Goal: Task Accomplishment & Management: Manage account settings

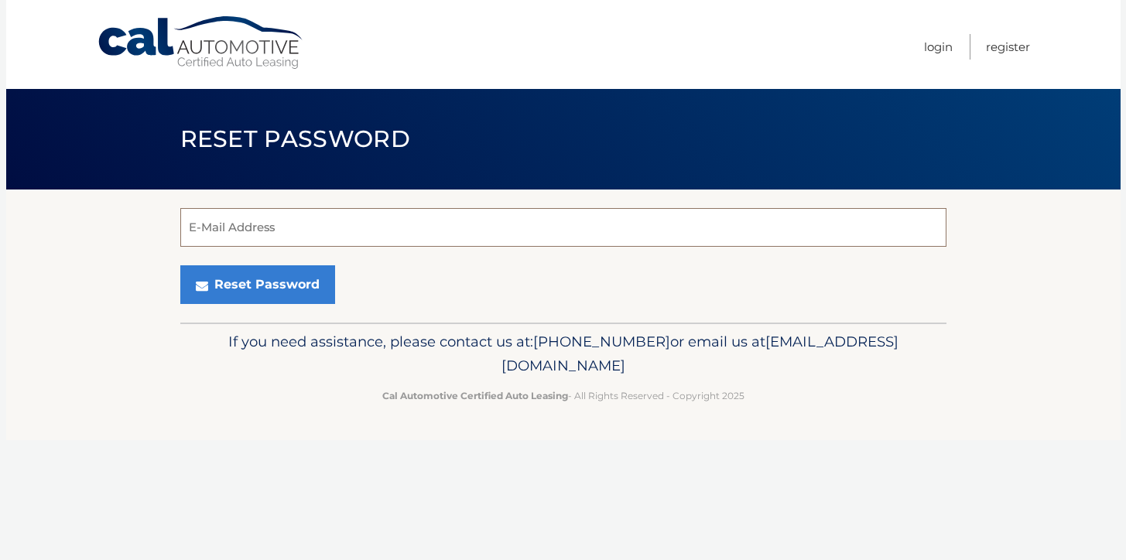
click at [715, 233] on input "E-Mail Address" at bounding box center [563, 227] width 766 height 39
type input "genevievederosa@yahoo.com"
click at [932, 46] on link "Login" at bounding box center [938, 47] width 29 height 26
click at [435, 231] on input "E-Mail Address" at bounding box center [563, 227] width 766 height 39
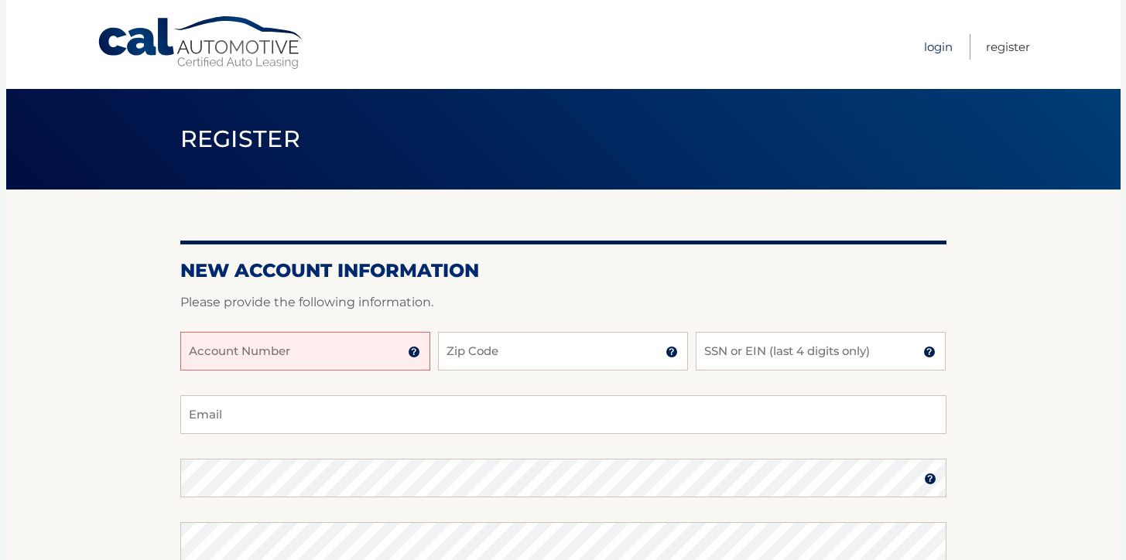
click at [941, 46] on link "Login" at bounding box center [938, 47] width 29 height 26
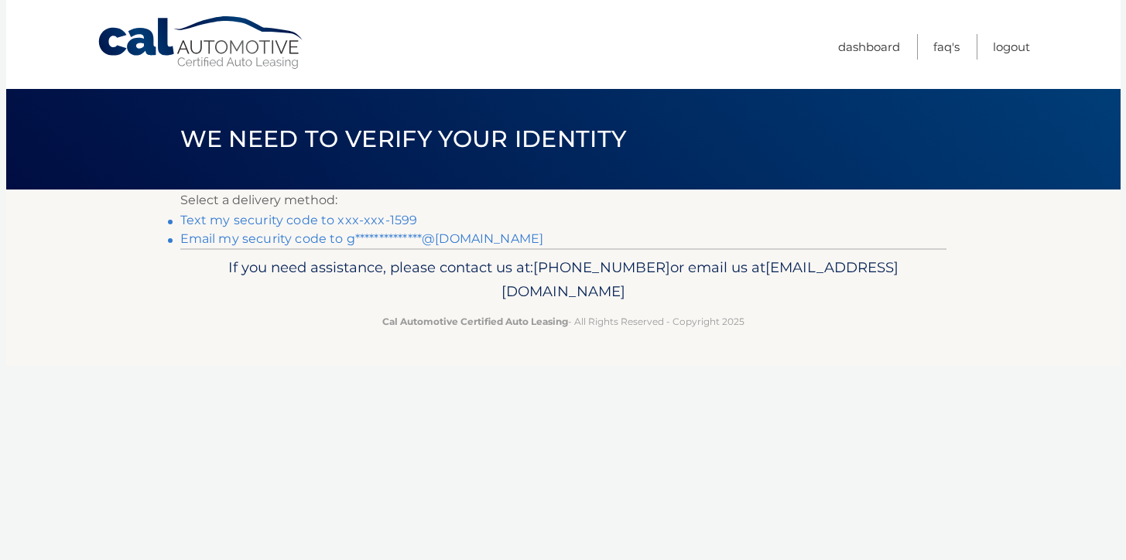
click at [378, 217] on link "Text my security code to xxx-xxx-1599" at bounding box center [299, 220] width 238 height 15
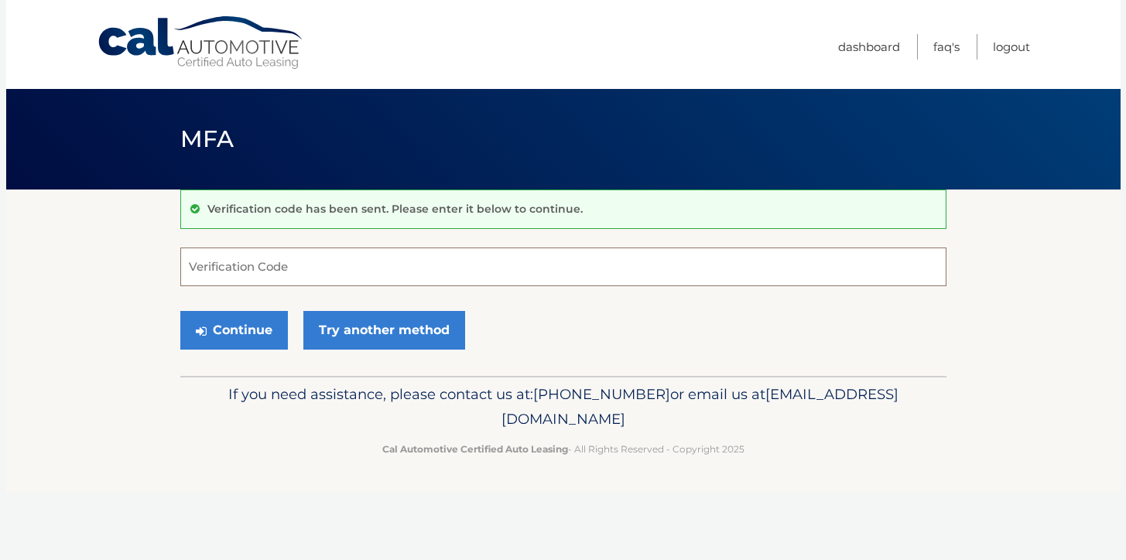
click at [342, 262] on input "Verification Code" at bounding box center [563, 267] width 766 height 39
click at [314, 277] on input "Verification Code" at bounding box center [563, 267] width 766 height 39
type input "476598"
click at [245, 323] on button "Continue" at bounding box center [234, 330] width 108 height 39
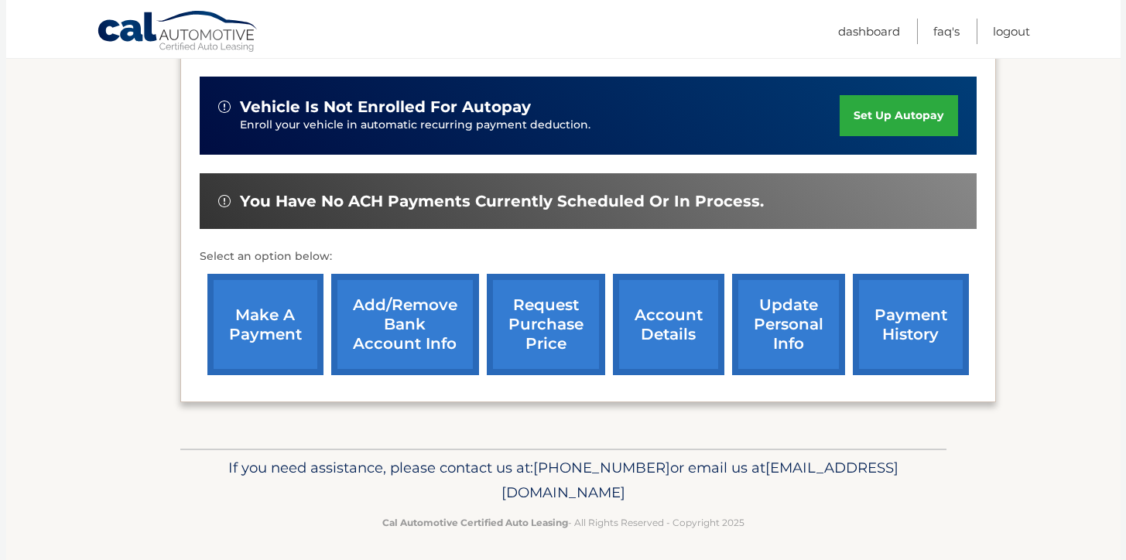
scroll to position [399, 0]
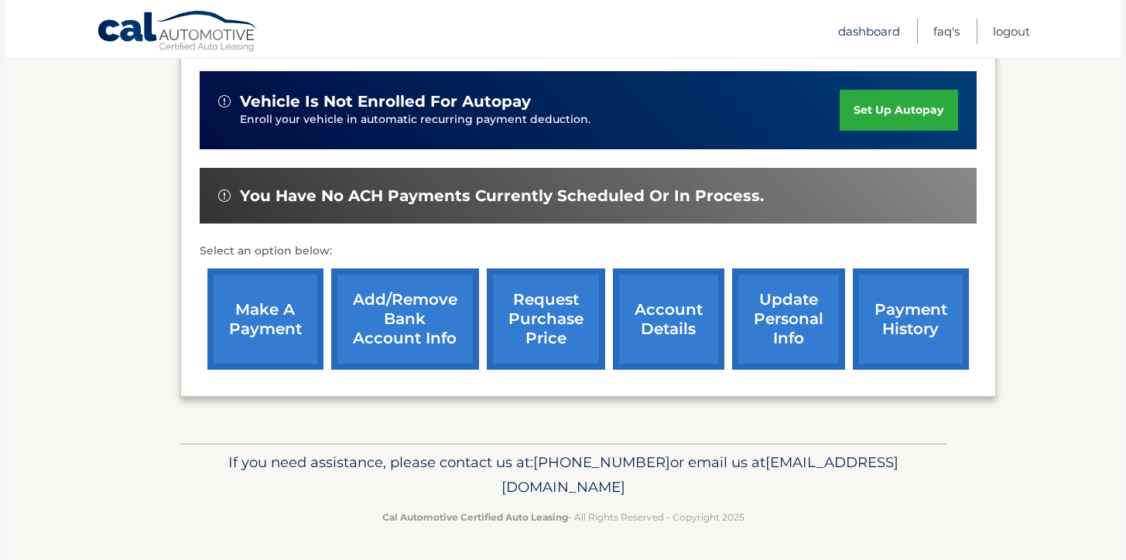
click at [871, 29] on link "Dashboard" at bounding box center [869, 32] width 62 height 26
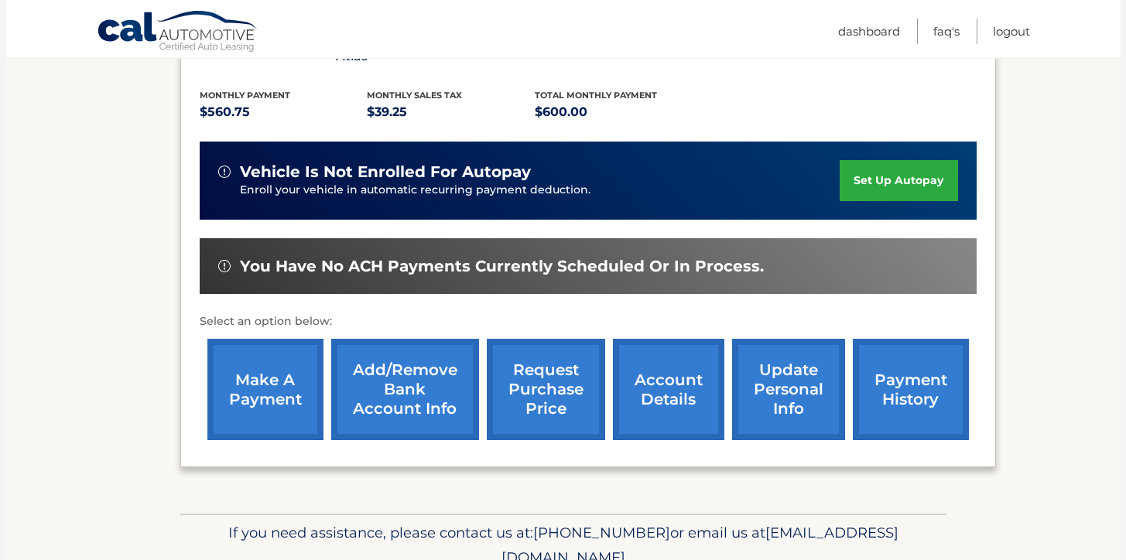
scroll to position [399, 0]
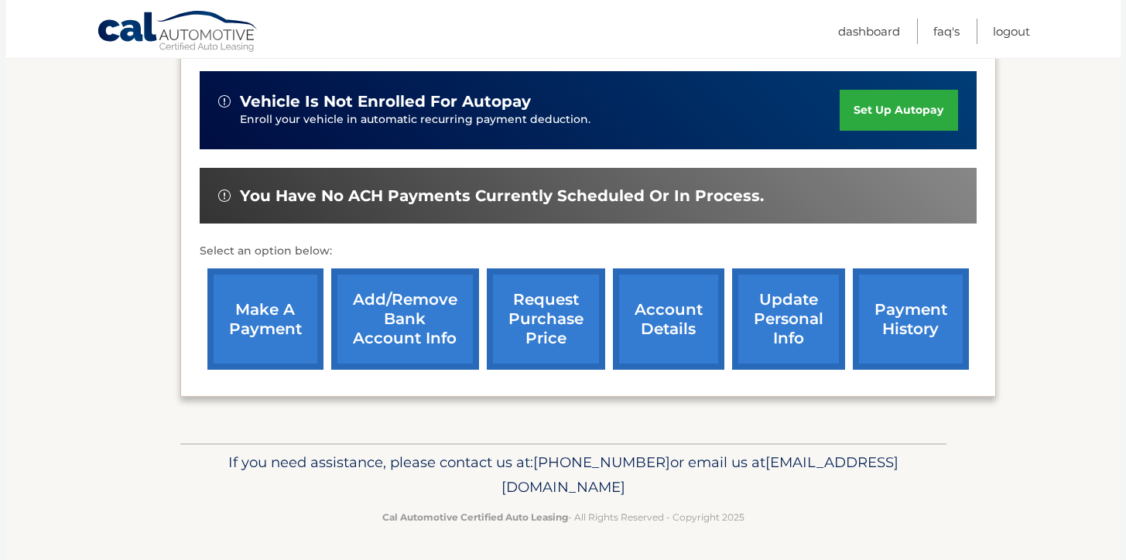
click at [659, 315] on link "account details" at bounding box center [668, 319] width 111 height 101
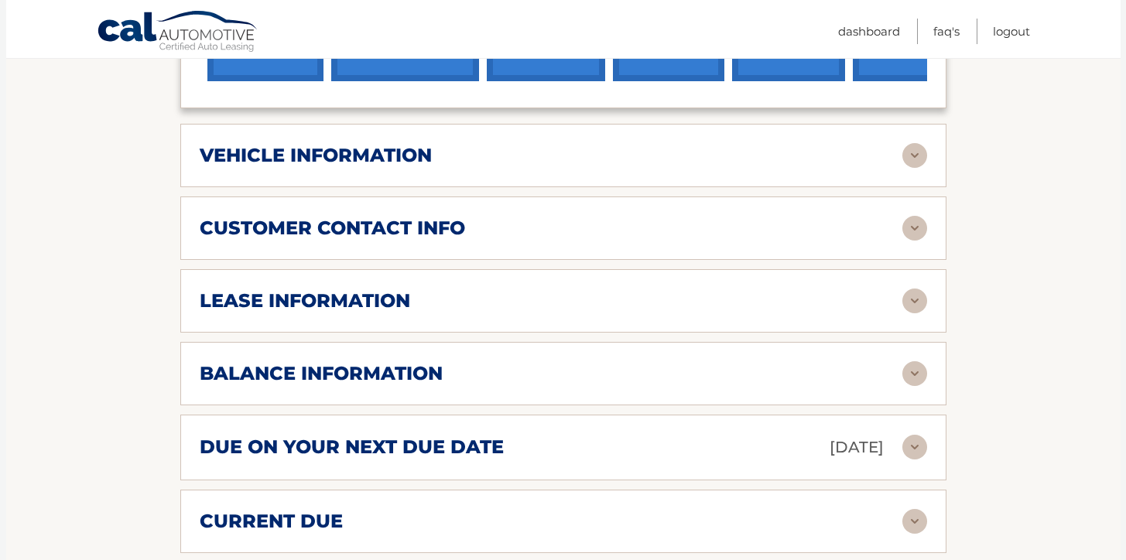
scroll to position [714, 0]
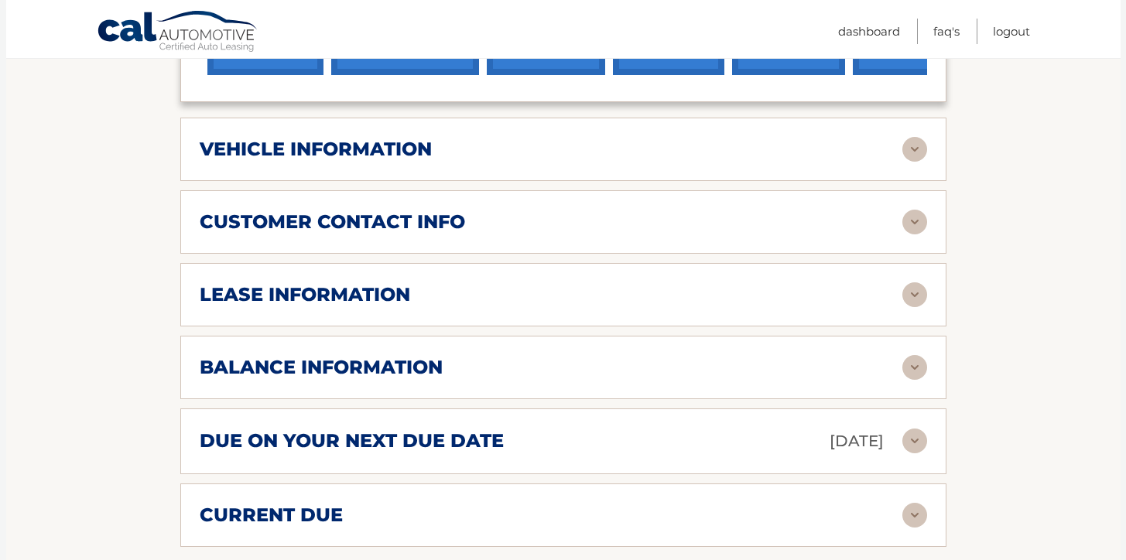
click at [913, 296] on img at bounding box center [914, 294] width 25 height 25
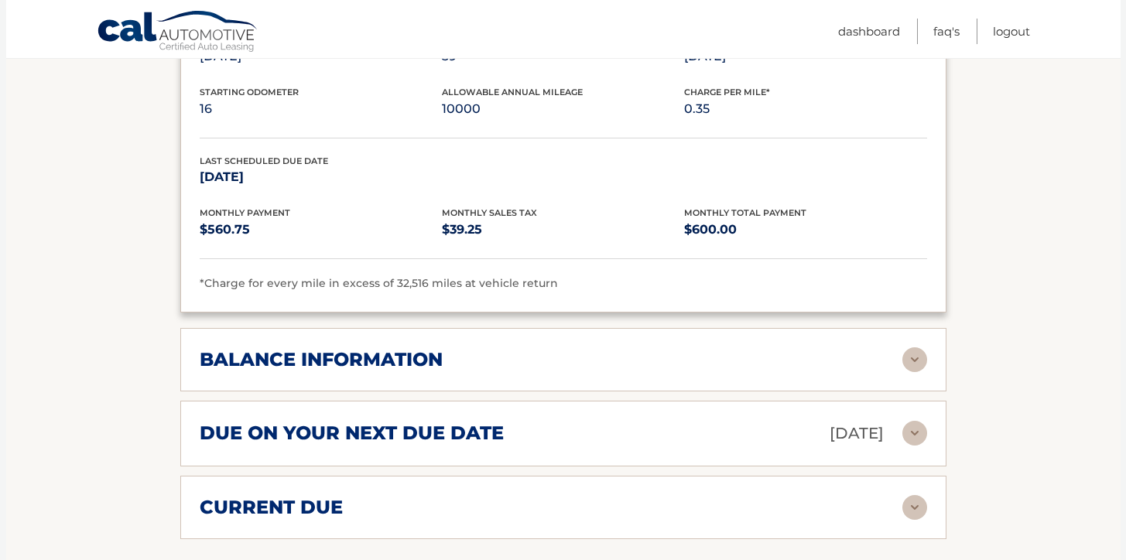
scroll to position [1017, 0]
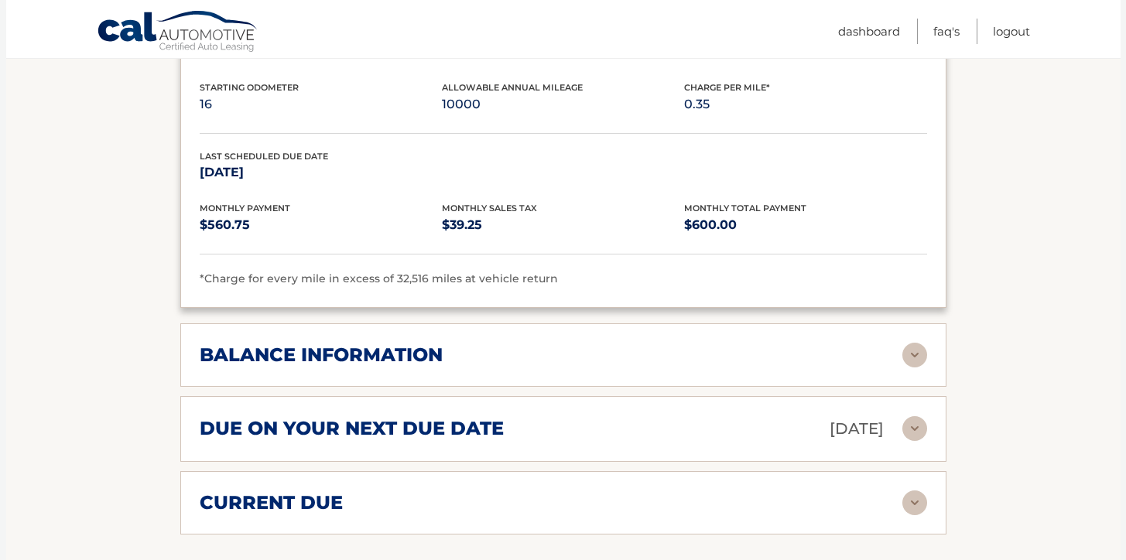
click at [919, 353] on img at bounding box center [914, 355] width 25 height 25
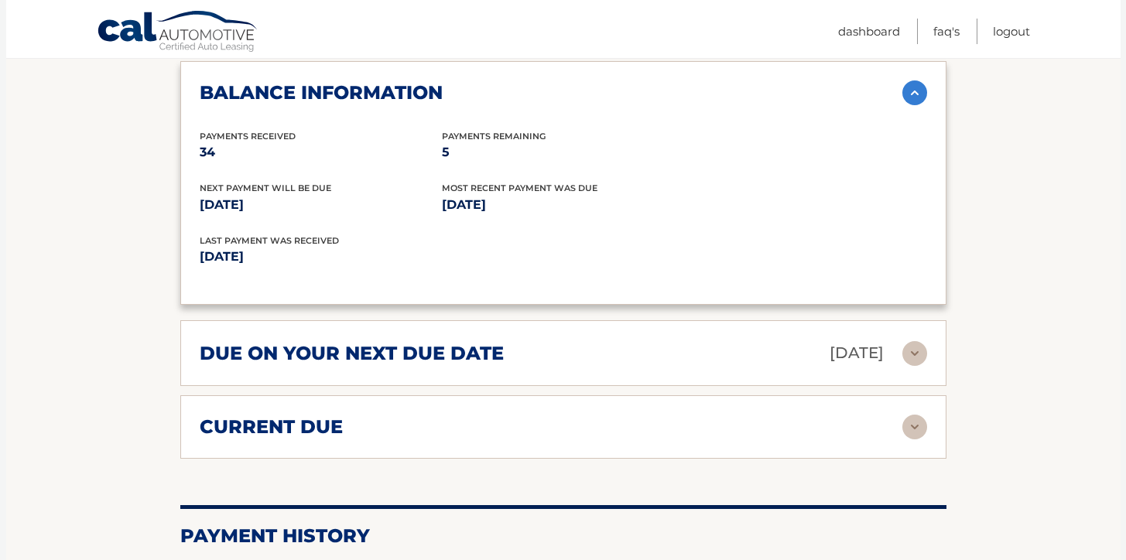
scroll to position [1321, 0]
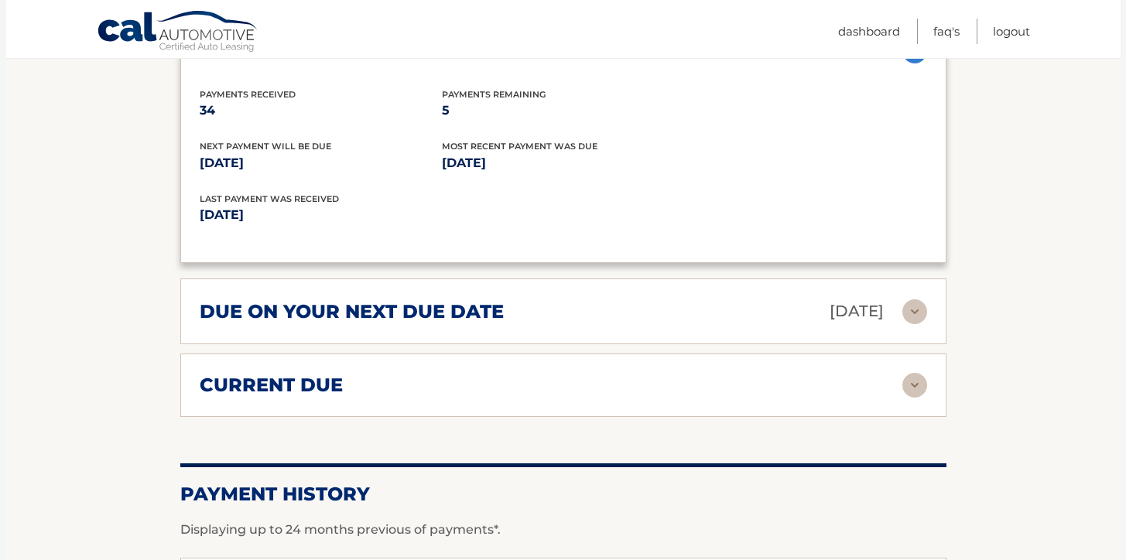
click at [915, 307] on img at bounding box center [914, 311] width 25 height 25
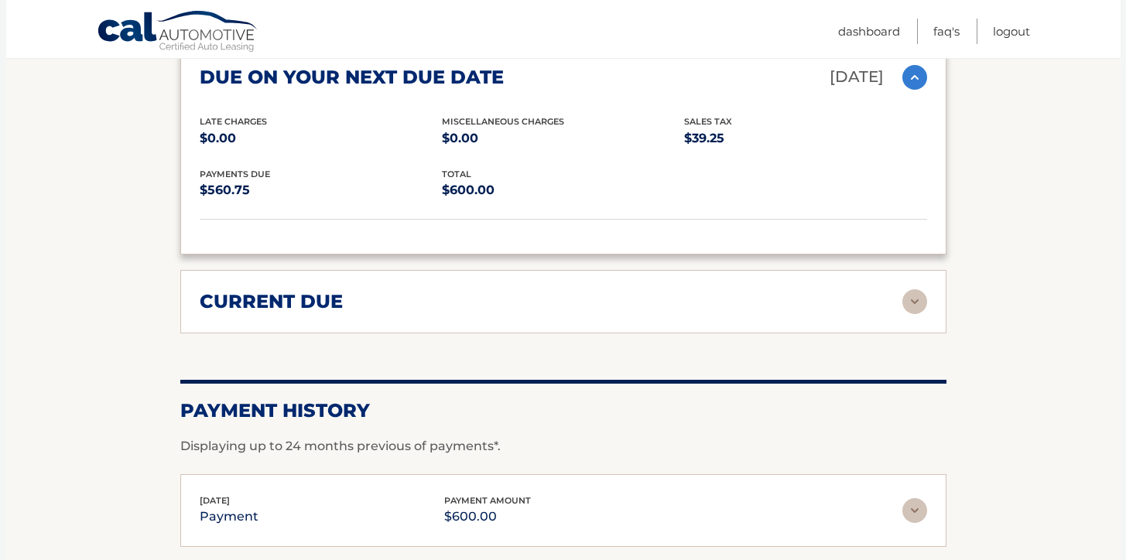
scroll to position [1562, 0]
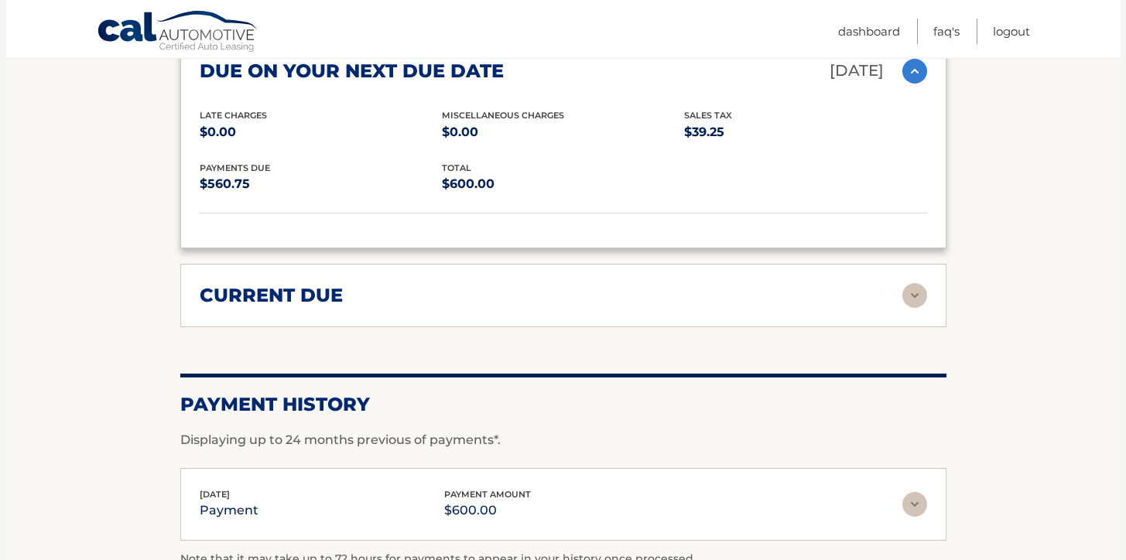
click at [912, 294] on img at bounding box center [914, 295] width 25 height 25
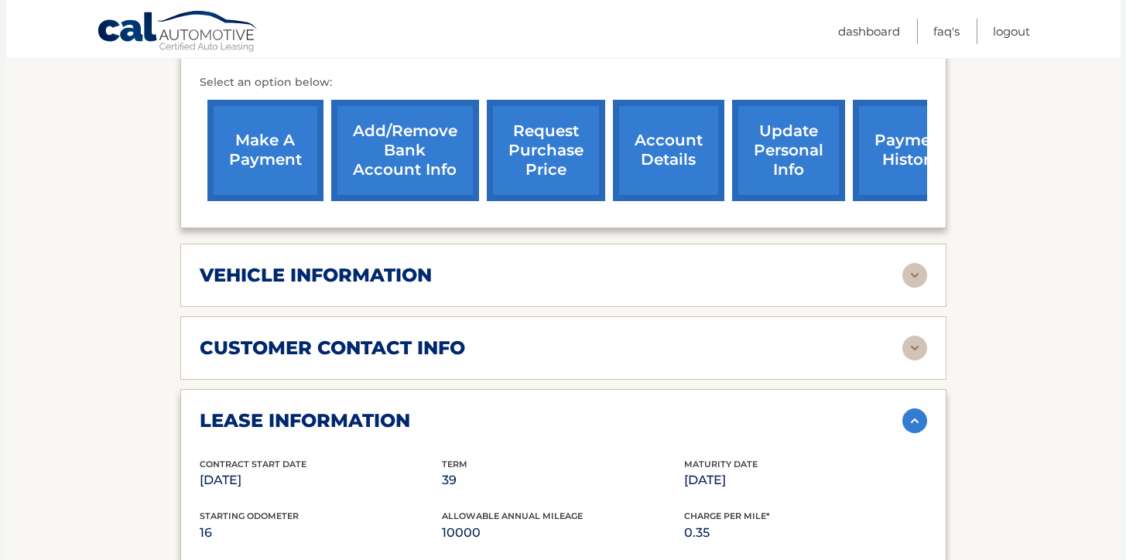
scroll to position [587, 0]
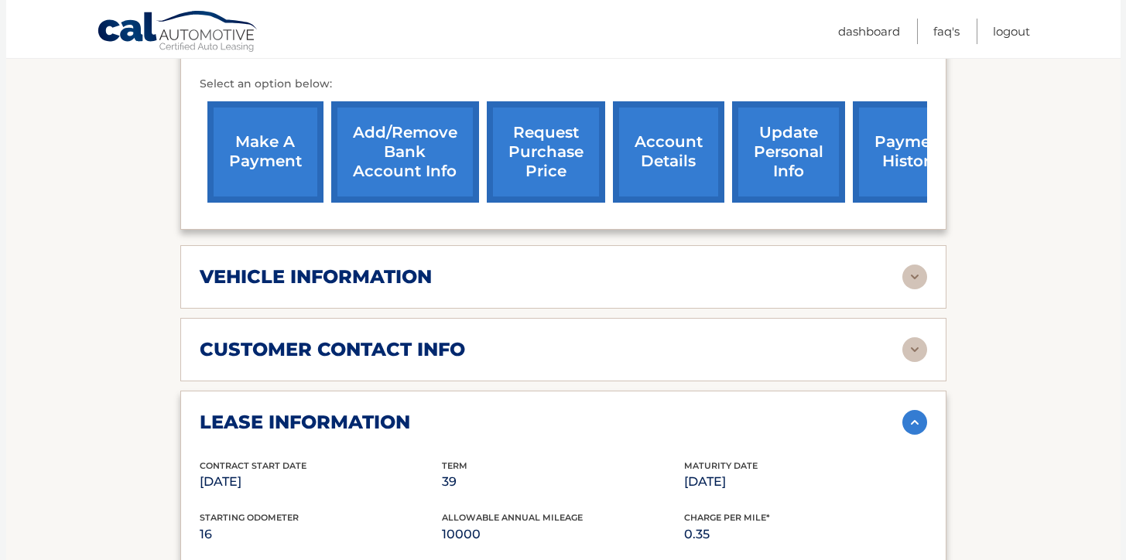
click at [573, 157] on link "request purchase price" at bounding box center [546, 151] width 118 height 101
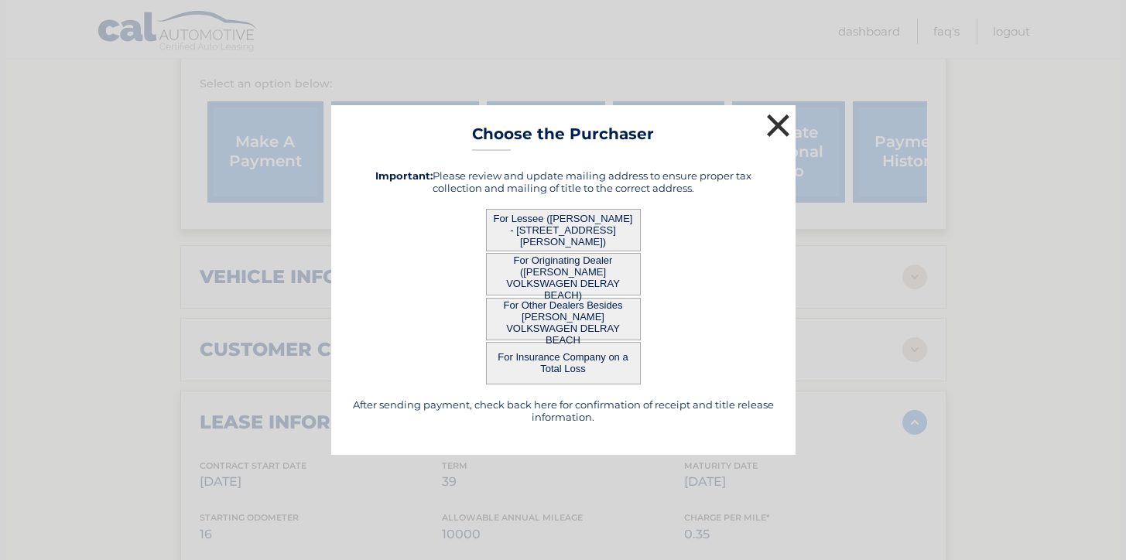
click at [777, 128] on button "×" at bounding box center [778, 125] width 31 height 31
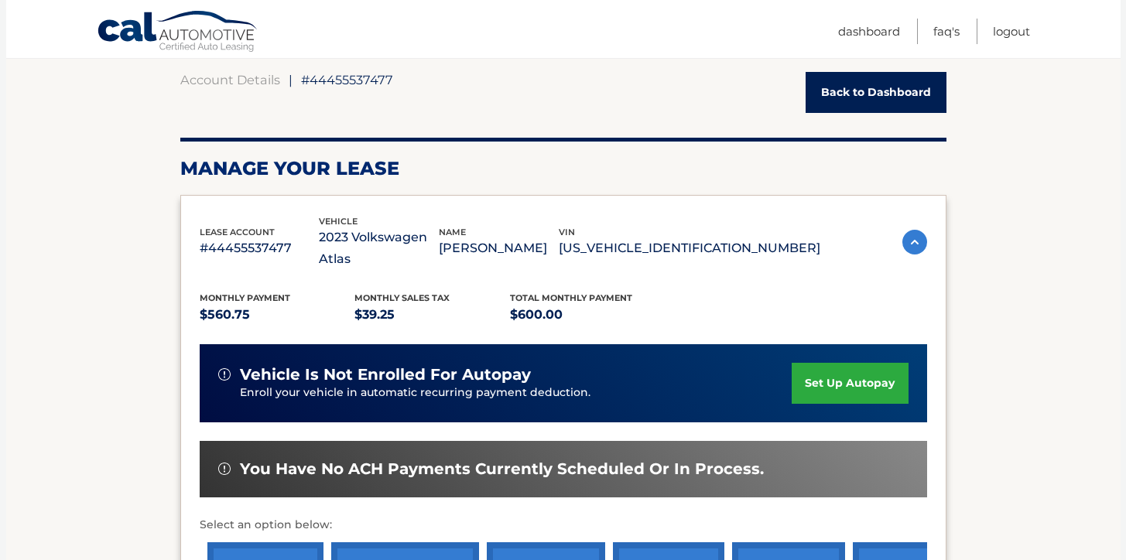
scroll to position [111, 0]
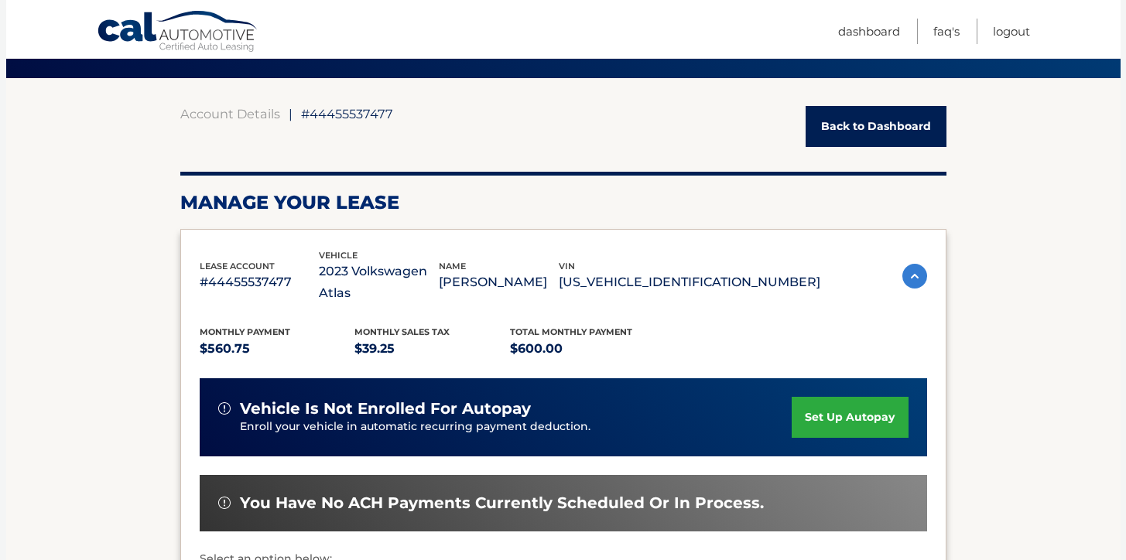
click at [908, 269] on img at bounding box center [914, 276] width 25 height 25
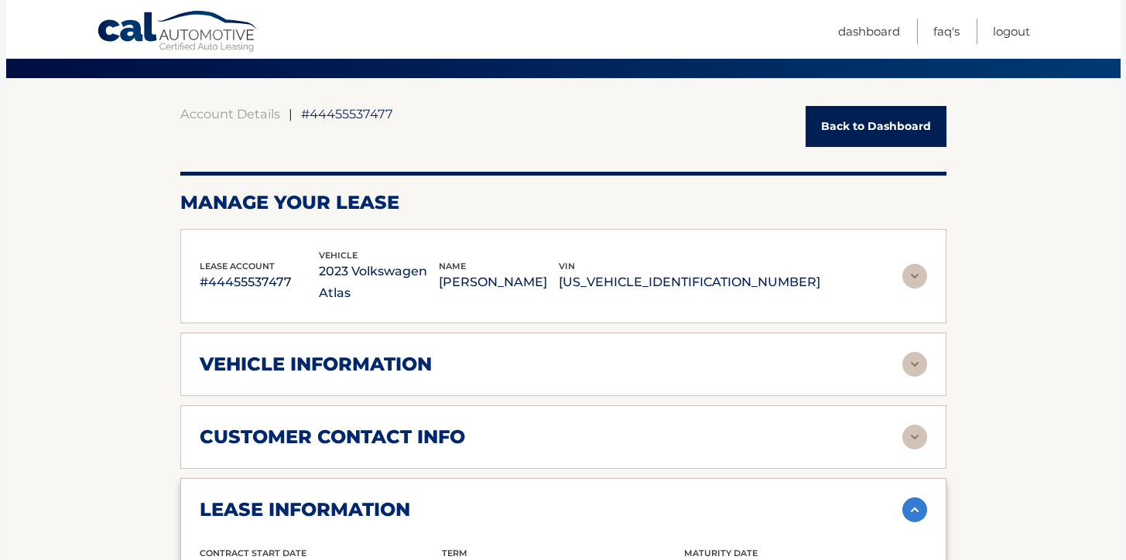
click at [908, 269] on img at bounding box center [914, 276] width 25 height 25
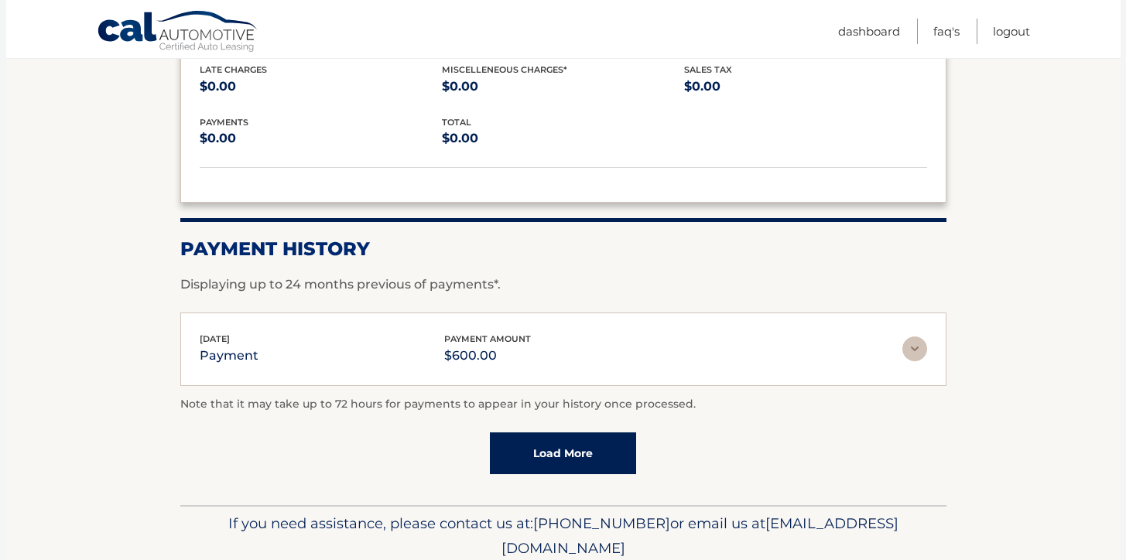
scroll to position [1840, 0]
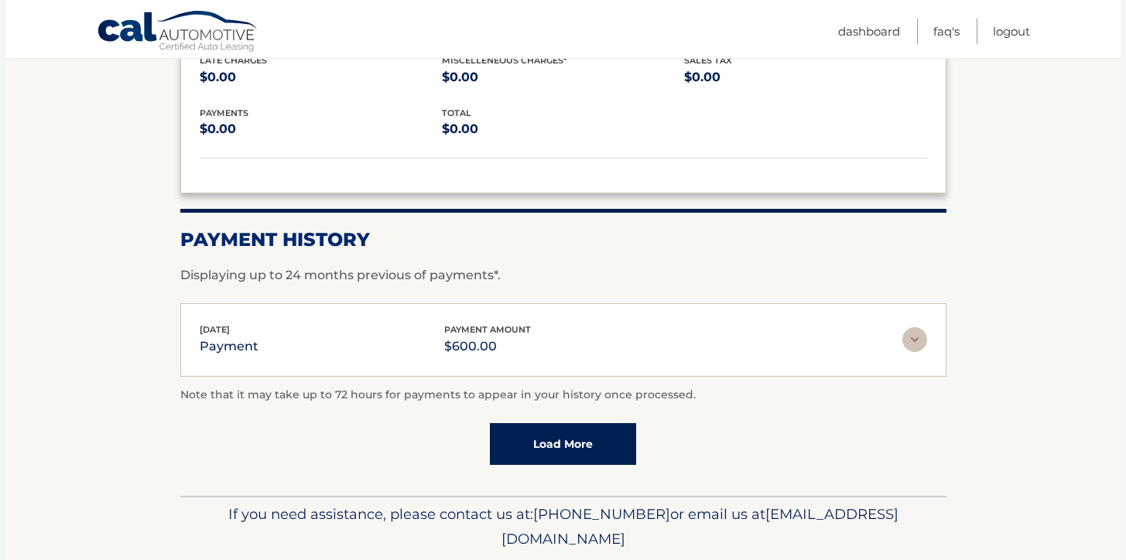
click at [915, 337] on img at bounding box center [914, 339] width 25 height 25
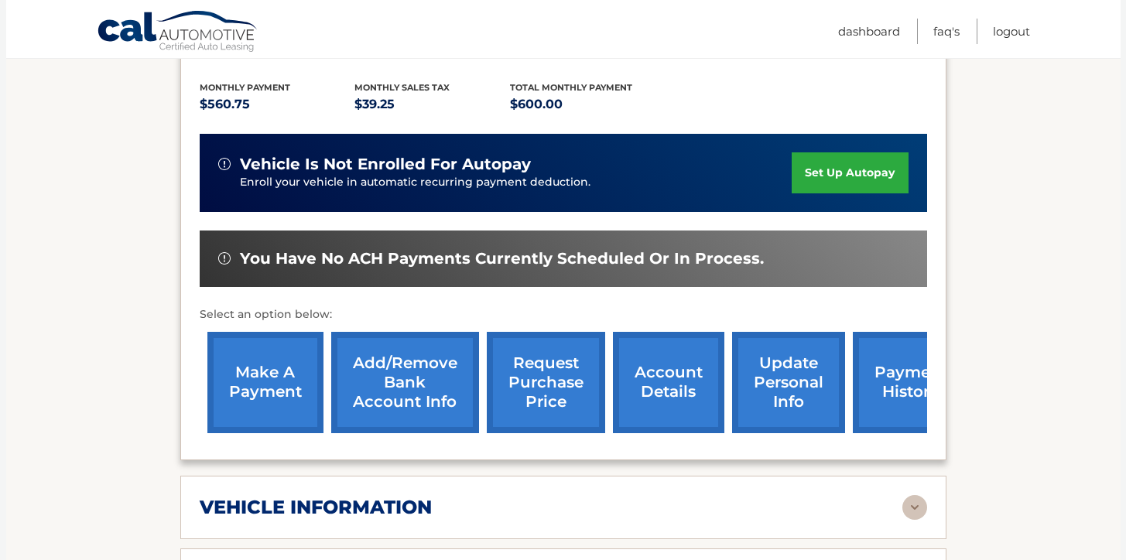
scroll to position [0, 0]
